Goal: Information Seeking & Learning: Understand process/instructions

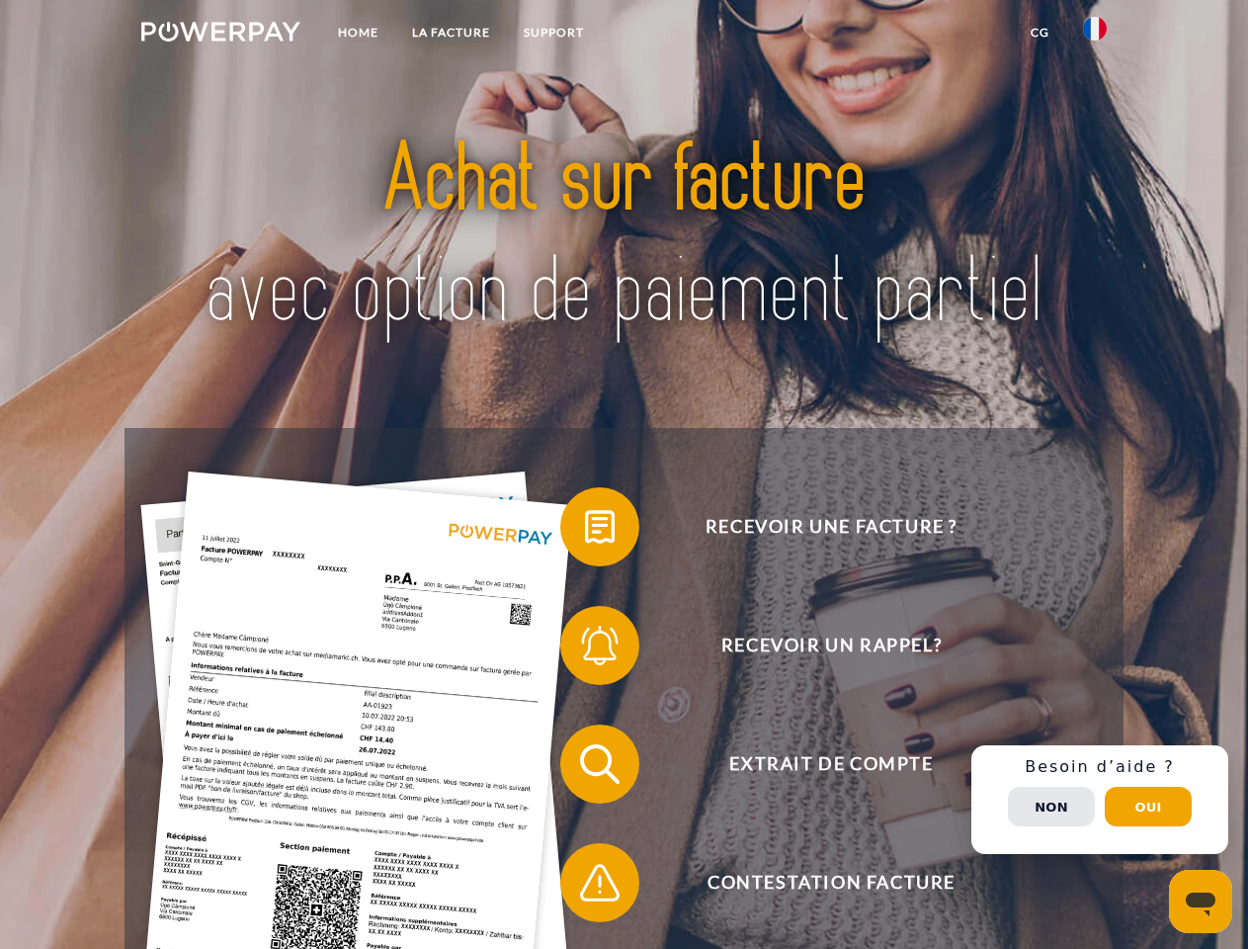
click at [220, 35] on img at bounding box center [220, 32] width 159 height 20
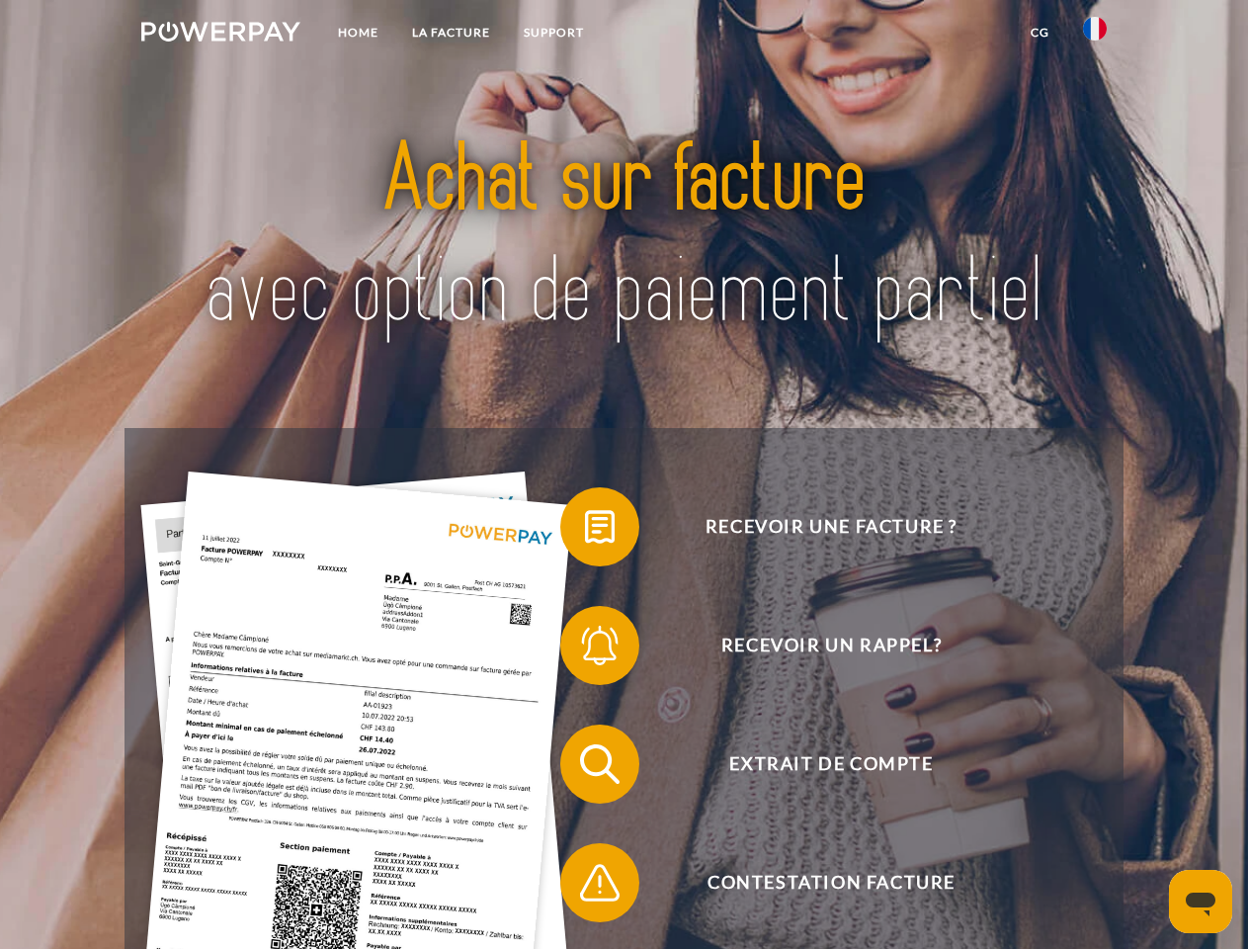
click at [1095, 35] on img at bounding box center [1095, 29] width 24 height 24
click at [1040, 33] on link "CG" at bounding box center [1040, 33] width 52 height 36
click at [585, 531] on span at bounding box center [570, 526] width 99 height 99
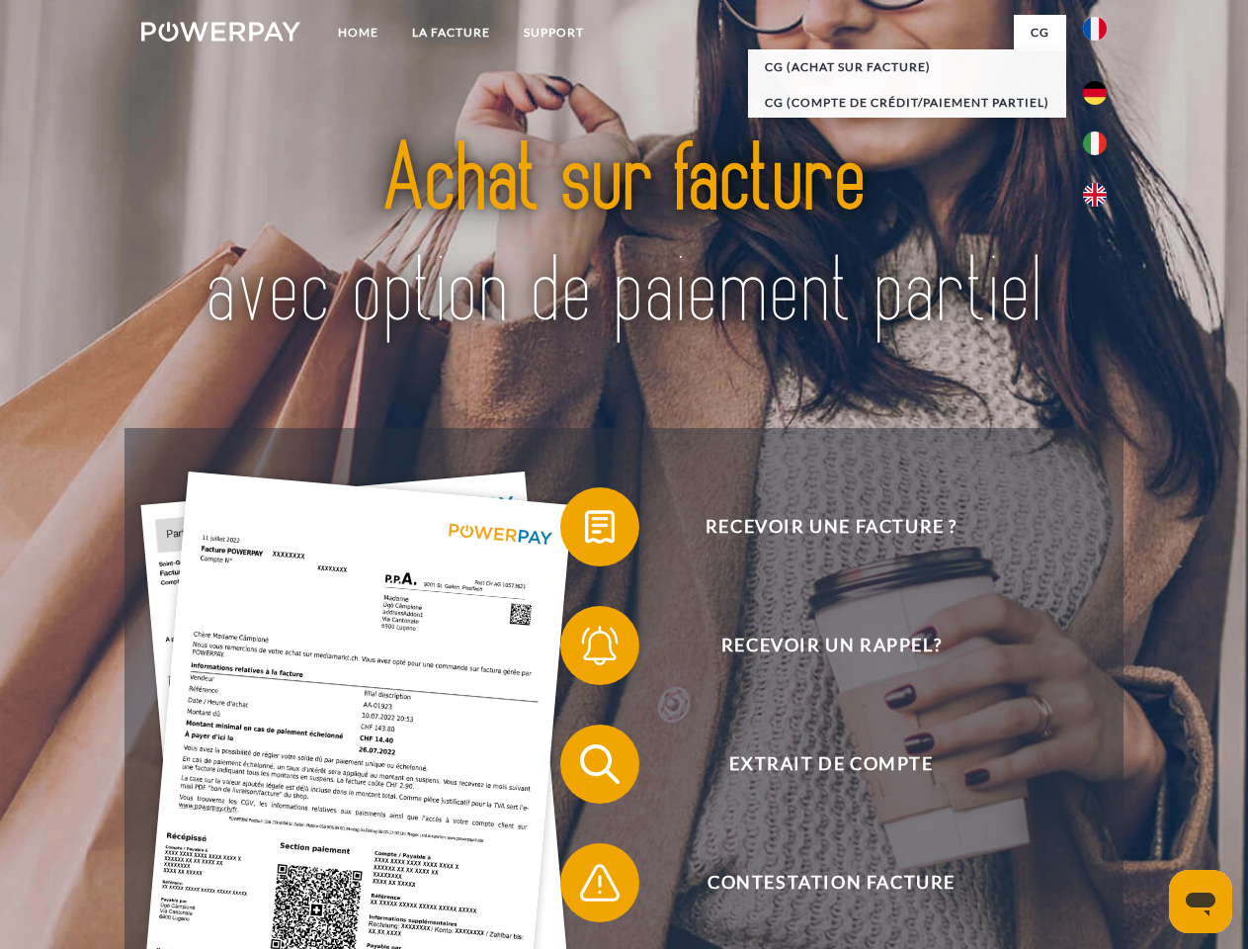
click at [585, 649] on span at bounding box center [570, 645] width 99 height 99
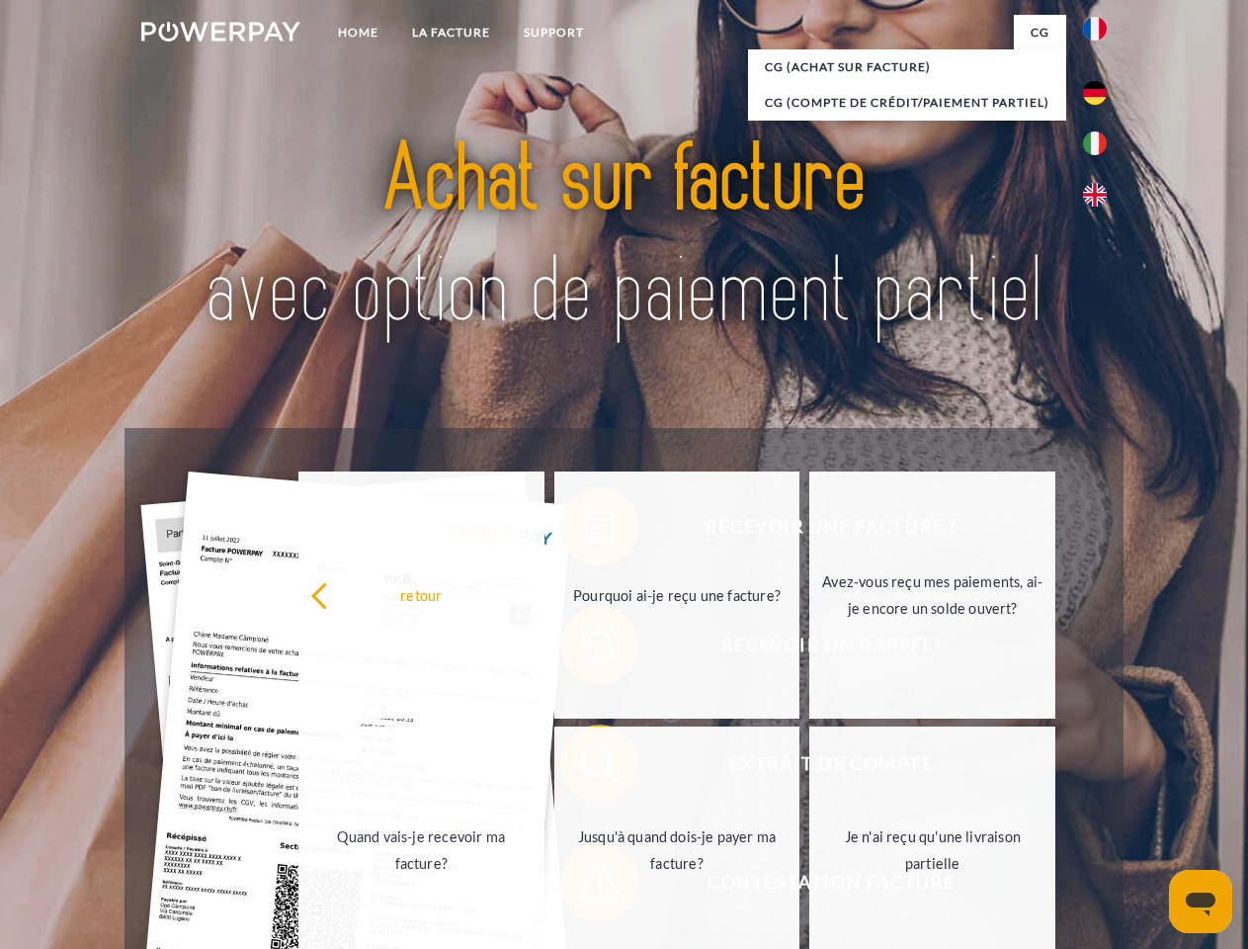
click at [585, 768] on link "Jusqu'à quand dois-je payer ma facture?" at bounding box center [678, 850] width 246 height 247
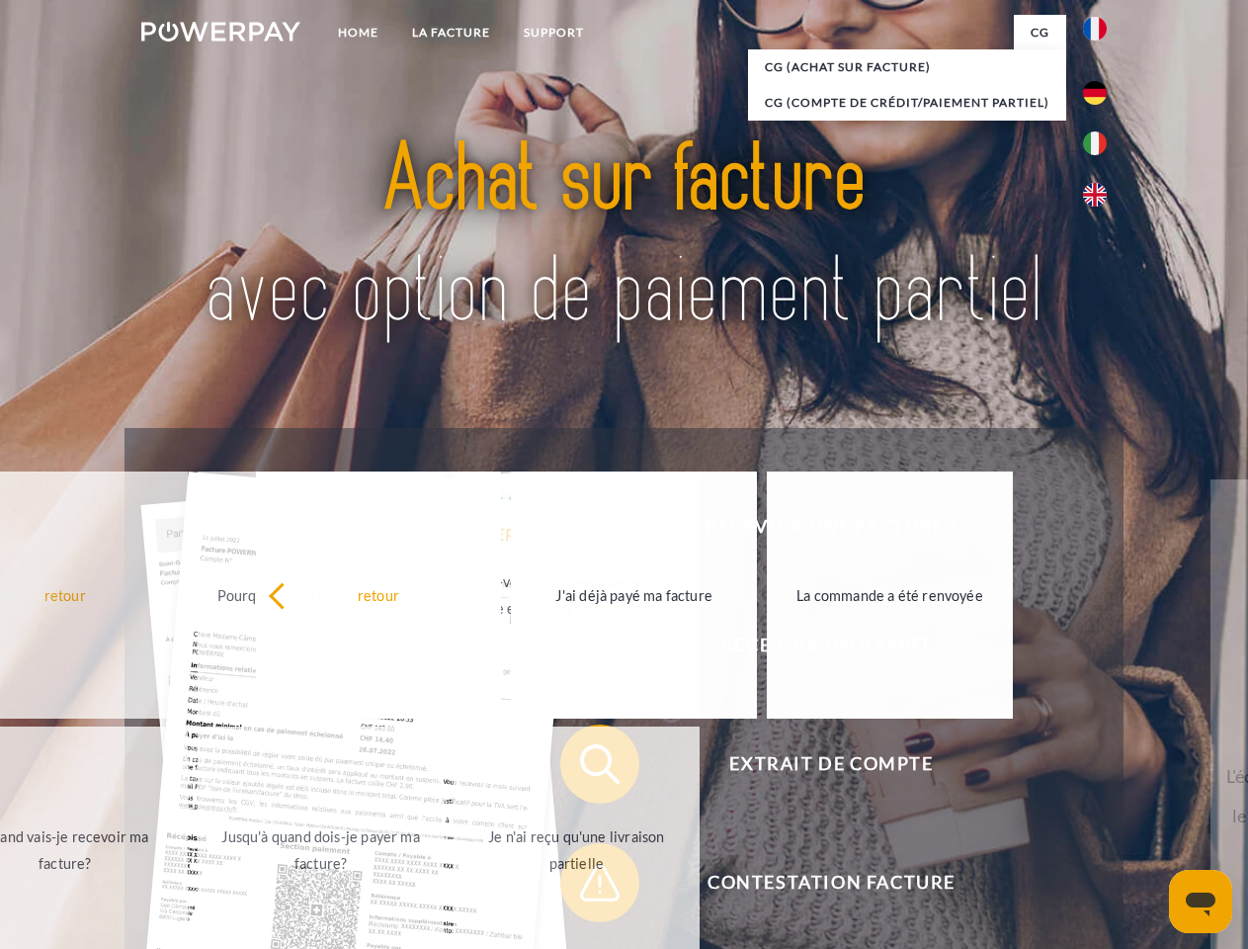
click at [585, 887] on span at bounding box center [570, 882] width 99 height 99
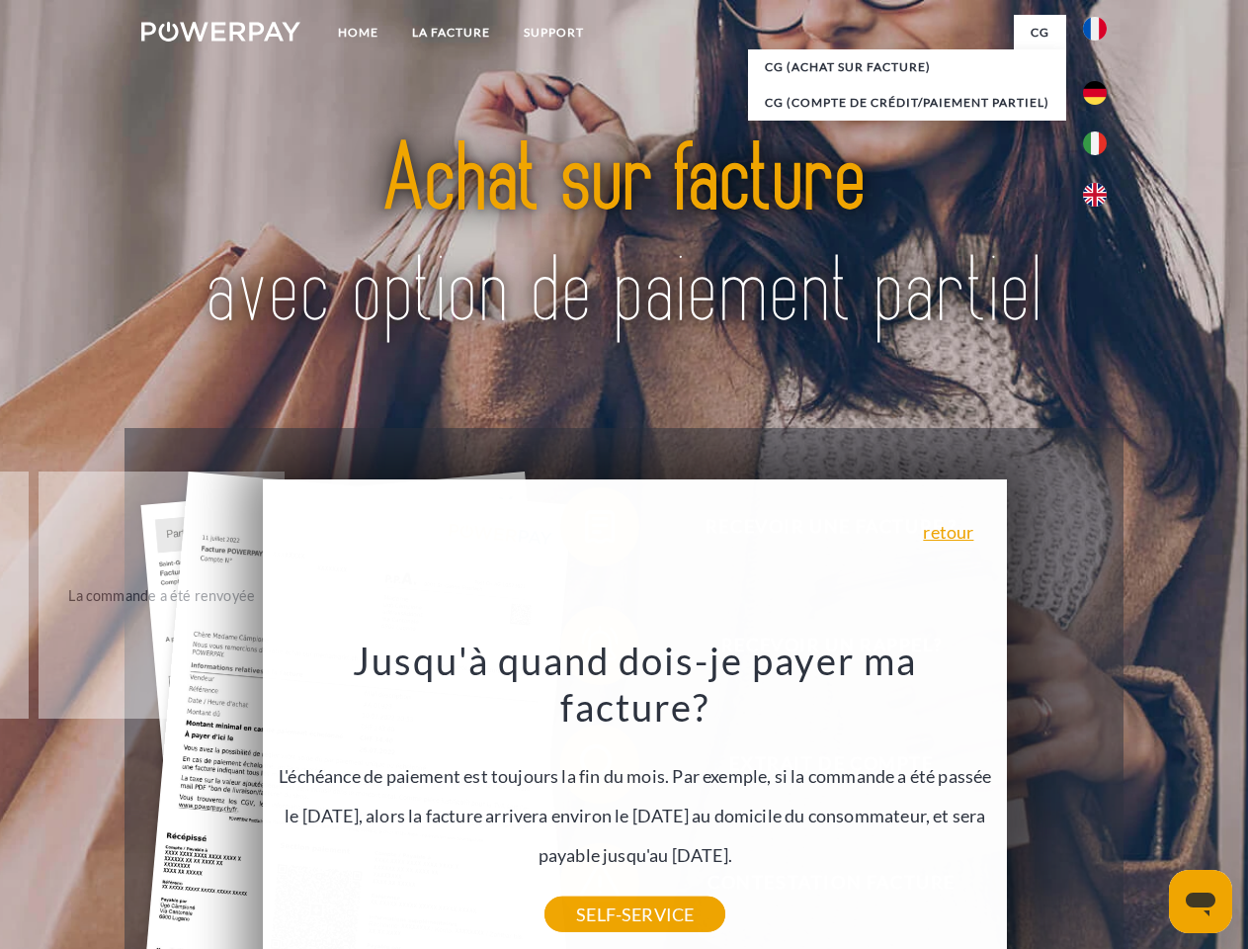
click at [1100, 800] on div "Recevoir une facture ? Recevoir un rappel? Extrait de compte retour" at bounding box center [624, 823] width 998 height 791
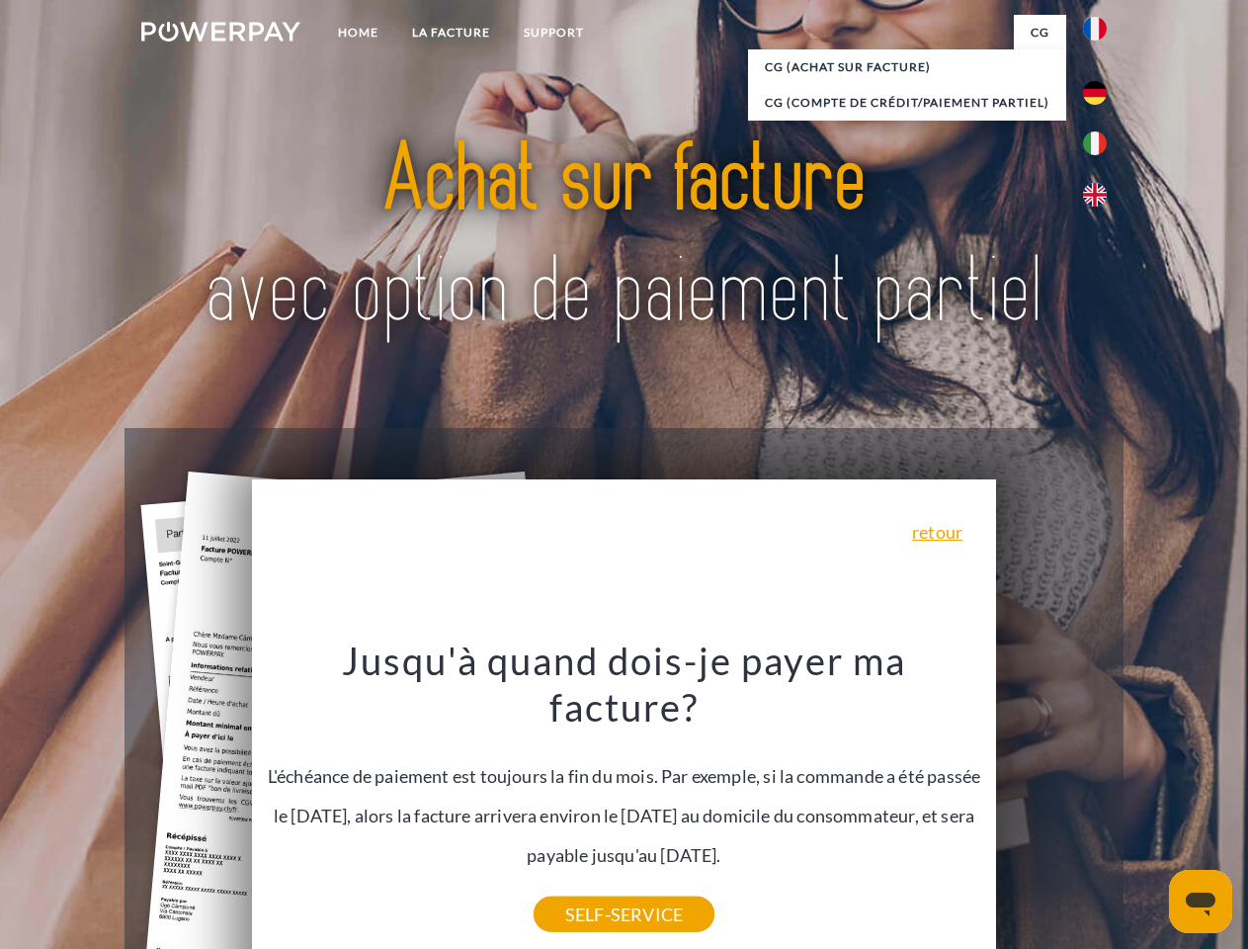
click at [1052, 804] on span "Extrait de compte" at bounding box center [831, 764] width 484 height 79
click at [1149, 807] on header "Home LA FACTURE Support" at bounding box center [624, 682] width 1248 height 1365
